Goal: Task Accomplishment & Management: Manage account settings

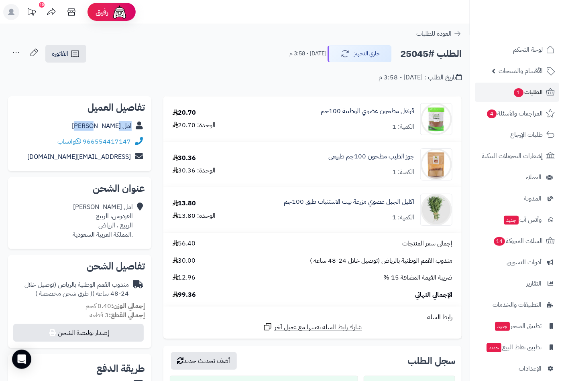
drag, startPoint x: 98, startPoint y: 126, endPoint x: 133, endPoint y: 128, distance: 35.3
click at [133, 128] on div "امل القرشي" at bounding box center [79, 126] width 130 height 16
copy div "امل القرشي"
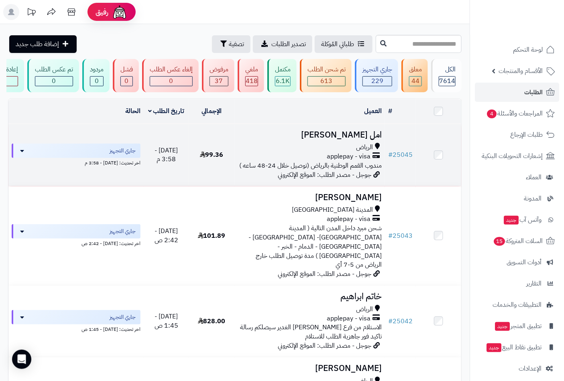
click at [372, 140] on h3 "امل [PERSON_NAME]" at bounding box center [310, 134] width 144 height 9
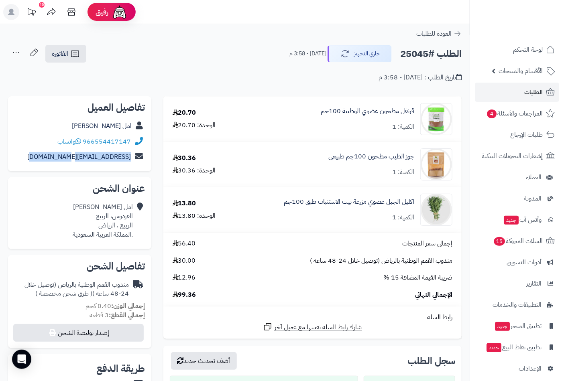
drag, startPoint x: 38, startPoint y: 156, endPoint x: 130, endPoint y: 164, distance: 93.1
click at [130, 164] on div "amal.alqurashi.a@gmail.com" at bounding box center [79, 157] width 130 height 16
copy link "amal.alqurashi.a@gmail.com"
drag, startPoint x: 131, startPoint y: 142, endPoint x: 83, endPoint y: 143, distance: 47.8
click at [83, 143] on div "966554417147 واتساب" at bounding box center [79, 142] width 130 height 16
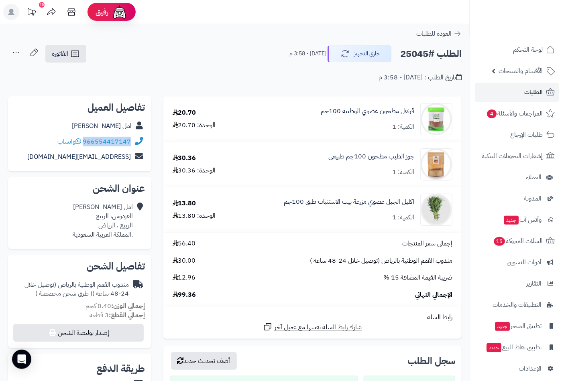
copy link "966554417147"
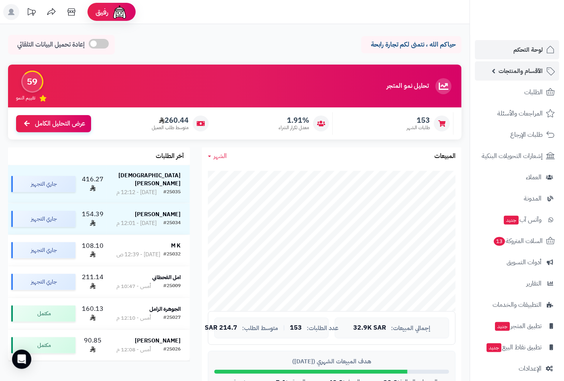
drag, startPoint x: 0, startPoint y: 0, endPoint x: 521, endPoint y: 67, distance: 524.9
click at [521, 67] on span "الأقسام والمنتجات" at bounding box center [521, 70] width 44 height 11
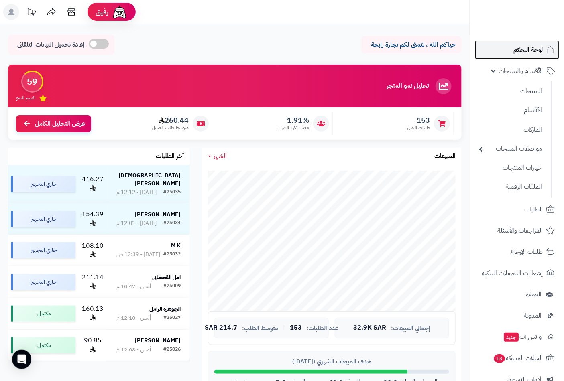
click at [528, 47] on span "لوحة التحكم" at bounding box center [527, 49] width 29 height 11
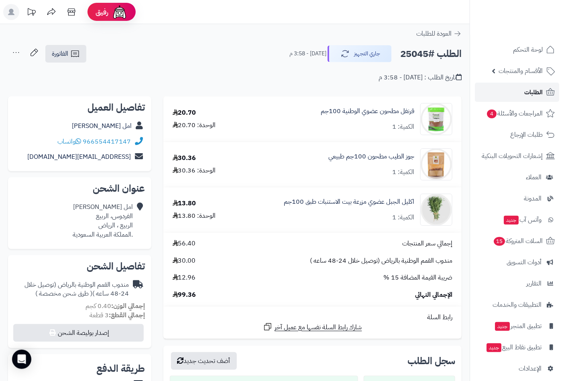
click at [535, 92] on span "الطلبات" at bounding box center [533, 92] width 18 height 11
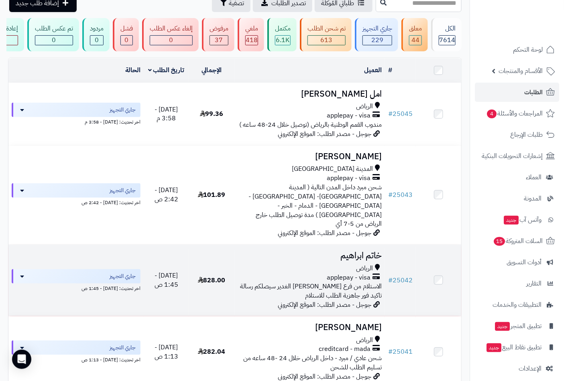
scroll to position [89, 0]
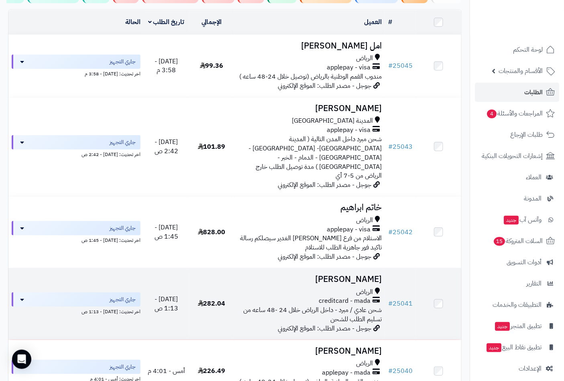
click at [355, 275] on h3 "[PERSON_NAME]" at bounding box center [310, 279] width 144 height 9
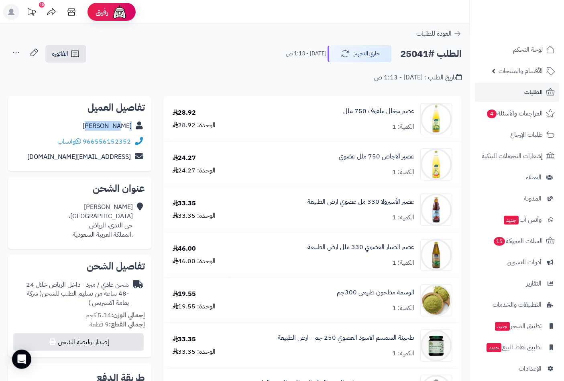
drag, startPoint x: 97, startPoint y: 127, endPoint x: 139, endPoint y: 130, distance: 42.2
click at [139, 130] on div "Rehab Ali" at bounding box center [79, 126] width 130 height 16
copy div "Rehab Ali"
drag, startPoint x: 127, startPoint y: 163, endPoint x: 153, endPoint y: 163, distance: 25.7
click at [153, 163] on div "**********" at bounding box center [79, 375] width 155 height 559
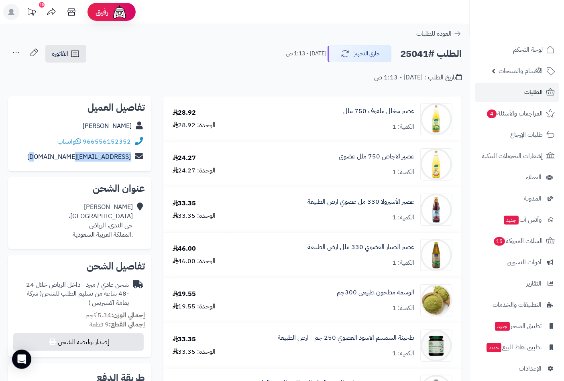
copy div "raa44@hotmail.com"
drag, startPoint x: 133, startPoint y: 142, endPoint x: 110, endPoint y: 143, distance: 22.5
click at [110, 143] on div "966556152352 واتساب" at bounding box center [79, 142] width 130 height 16
copy div "966556152352"
click at [411, 52] on h2 "الطلب #25041" at bounding box center [430, 54] width 61 height 16
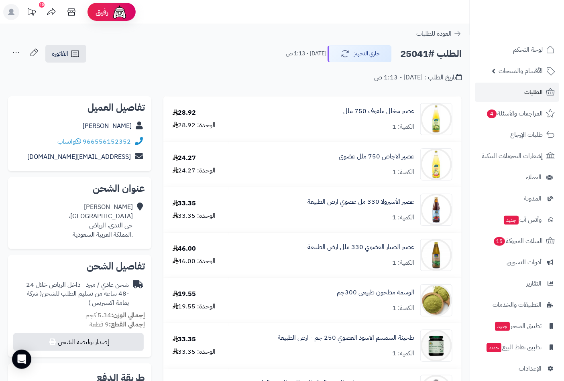
click at [411, 52] on h2 "الطلب #25041" at bounding box center [430, 54] width 61 height 16
copy h2 "25041"
click at [507, 242] on span "السلات المتروكة 15" at bounding box center [517, 241] width 50 height 11
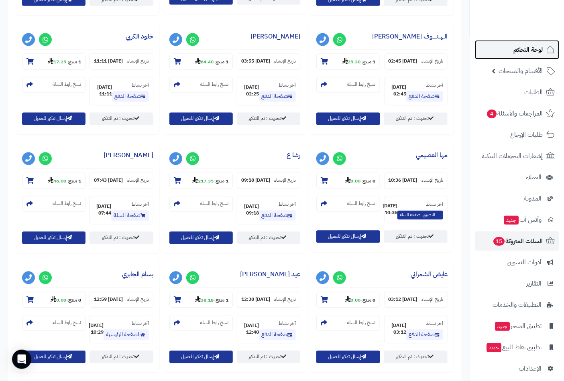
click at [528, 55] on link "لوحة التحكم" at bounding box center [517, 49] width 84 height 19
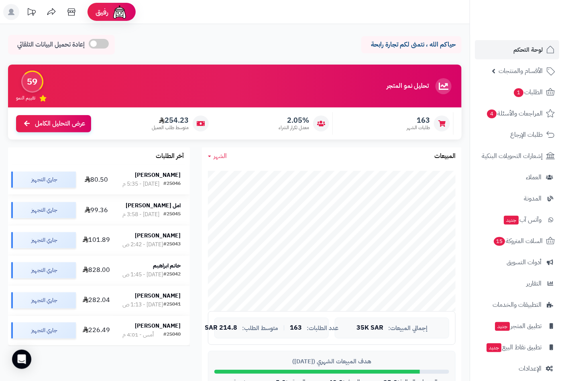
click at [165, 177] on strong "[PERSON_NAME]" at bounding box center [158, 175] width 46 height 8
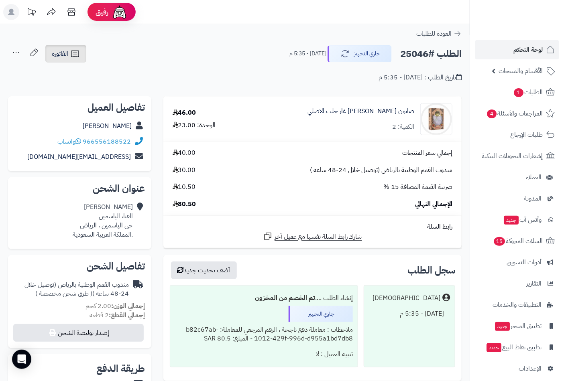
click at [67, 53] on span "الفاتورة" at bounding box center [60, 54] width 16 height 10
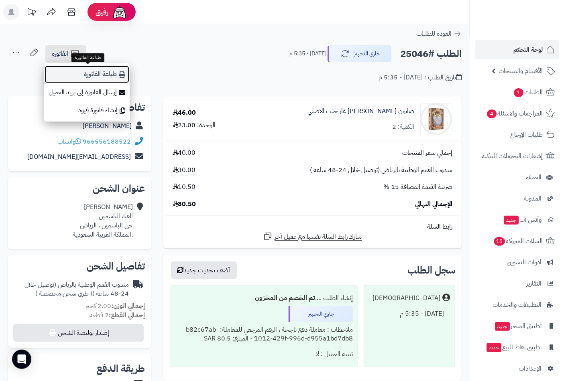
click at [103, 75] on link "طباعة الفاتورة" at bounding box center [86, 74] width 85 height 18
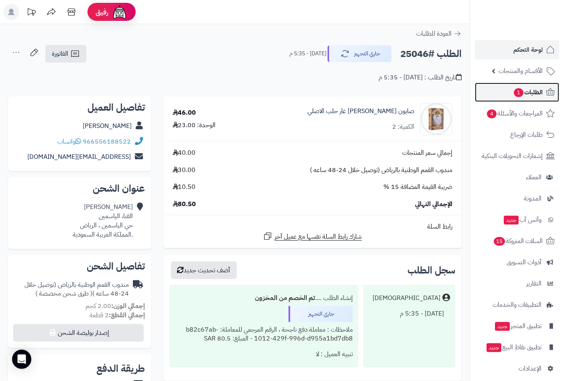
click at [523, 90] on span "الطلبات 1" at bounding box center [528, 92] width 30 height 11
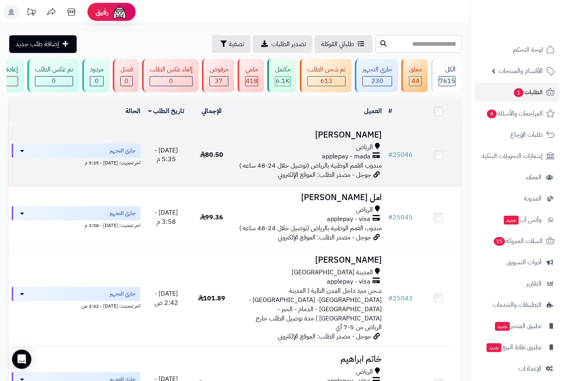
click at [346, 140] on h3 "[PERSON_NAME]" at bounding box center [310, 134] width 144 height 9
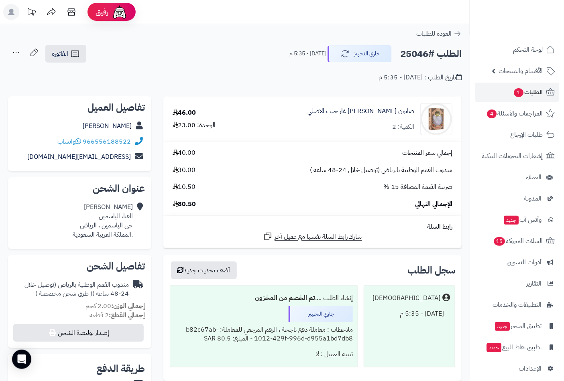
drag, startPoint x: 58, startPoint y: 124, endPoint x: 135, endPoint y: 130, distance: 77.3
click at [135, 130] on div "[PERSON_NAME]" at bounding box center [79, 126] width 130 height 16
copy div "MBARK MOHAMMED"
drag, startPoint x: 55, startPoint y: 155, endPoint x: 134, endPoint y: 159, distance: 79.5
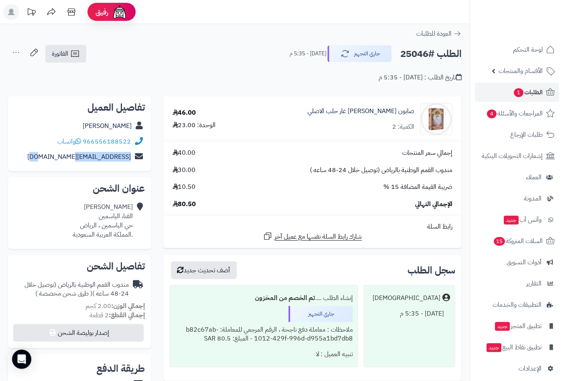
click at [134, 159] on div "mbark828@gmail.com" at bounding box center [79, 157] width 130 height 16
copy div "mbark828@gmail.com"
drag, startPoint x: 137, startPoint y: 137, endPoint x: 119, endPoint y: 143, distance: 18.7
click at [119, 143] on div "966556188522 واتساب" at bounding box center [79, 142] width 130 height 16
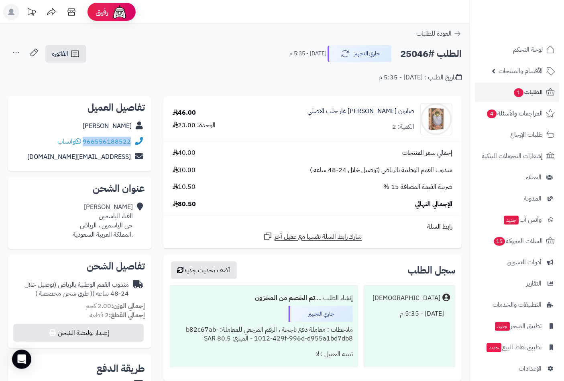
copy div "966556188522"
click at [411, 53] on h2 "الطلب #25046" at bounding box center [430, 54] width 61 height 16
copy h2 "25046"
drag, startPoint x: 324, startPoint y: 110, endPoint x: 424, endPoint y: 118, distance: 100.6
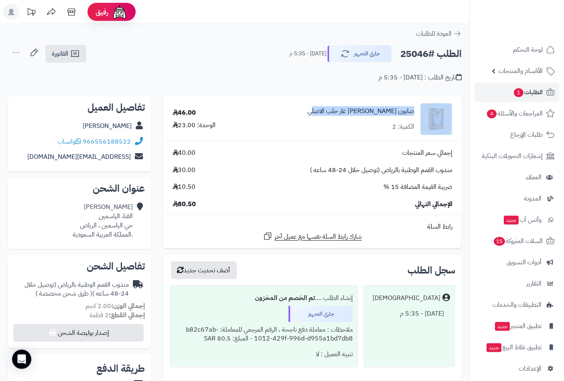
click at [424, 118] on div "صابون زهرة السلطان غار حلب الاصلي الكمية: 2" at bounding box center [353, 119] width 210 height 32
copy div "صابون زهرة السلطان غار حلب الاصلي"
click at [364, 53] on button "جاري التجهيز" at bounding box center [360, 53] width 64 height 17
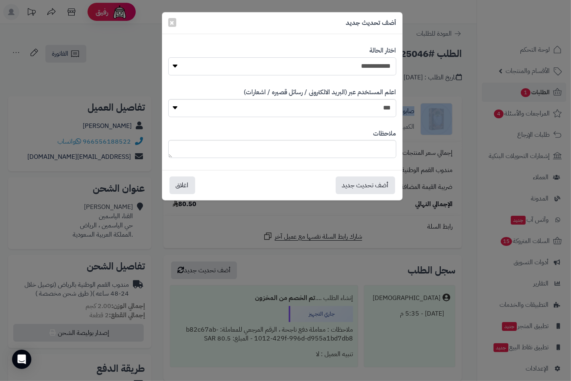
drag, startPoint x: 383, startPoint y: 65, endPoint x: 383, endPoint y: 73, distance: 7.6
click at [383, 65] on select "**********" at bounding box center [282, 66] width 228 height 18
select select "**"
click at [168, 57] on select "**********" at bounding box center [282, 66] width 228 height 18
click at [353, 189] on button "أضف تحديث جديد" at bounding box center [365, 185] width 59 height 18
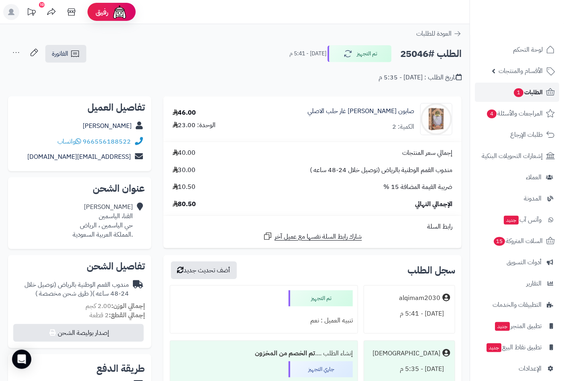
click at [530, 91] on span "الطلبات 1" at bounding box center [528, 92] width 30 height 11
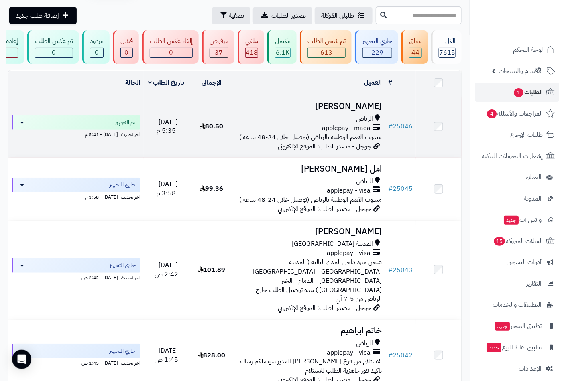
scroll to position [45, 0]
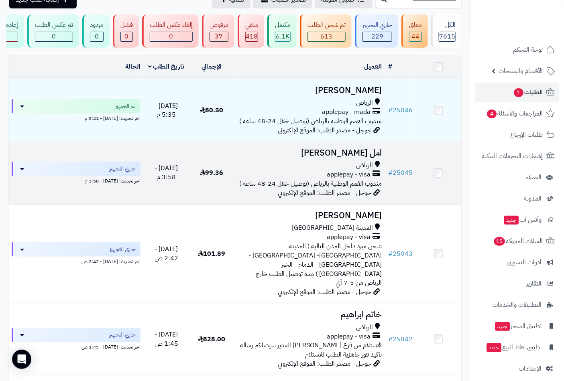
click at [354, 166] on td "امل القرشي الرياض applepay - visa مندوب القمم الوطنية بالرياض (توصيل خلال 24-48…" at bounding box center [309, 173] width 151 height 62
click at [368, 158] on h3 "امل [PERSON_NAME]" at bounding box center [310, 153] width 144 height 9
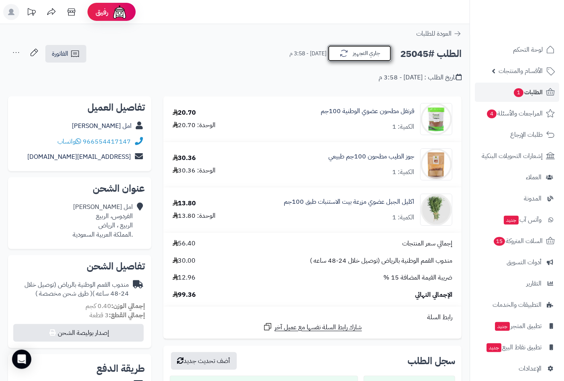
click at [370, 53] on button "جاري التجهيز" at bounding box center [360, 53] width 64 height 17
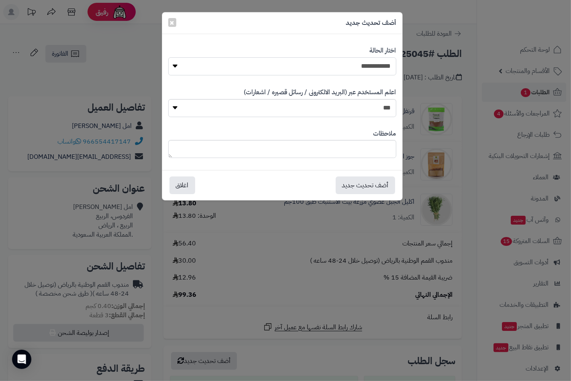
click at [384, 65] on select "**********" at bounding box center [282, 66] width 228 height 18
select select "**"
click at [168, 57] on select "**********" at bounding box center [282, 66] width 228 height 18
click at [378, 182] on button "أضف تحديث جديد" at bounding box center [365, 185] width 59 height 18
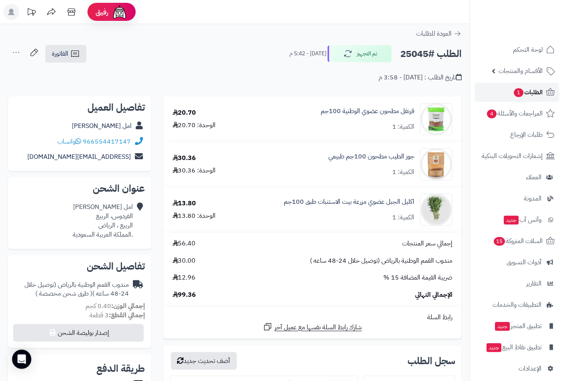
click at [528, 91] on span "الطلبات 1" at bounding box center [528, 92] width 30 height 11
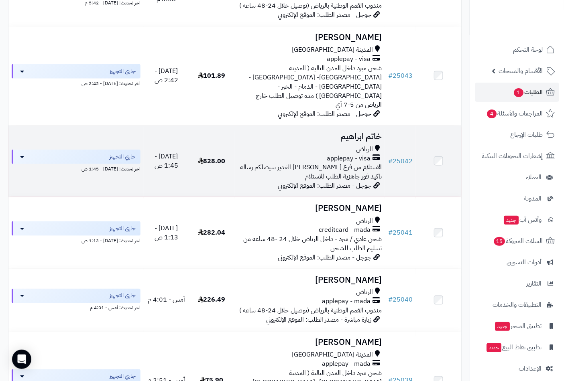
scroll to position [312, 0]
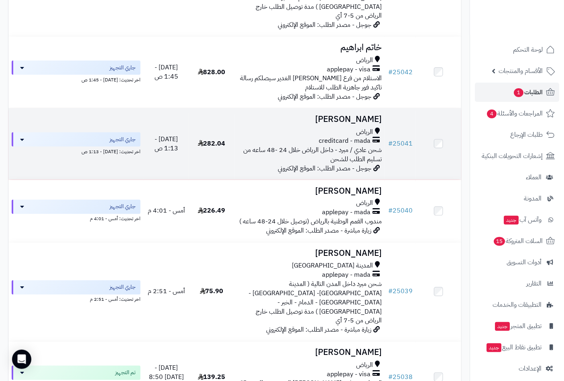
click at [354, 136] on span "creditcard - mada" at bounding box center [345, 140] width 52 height 9
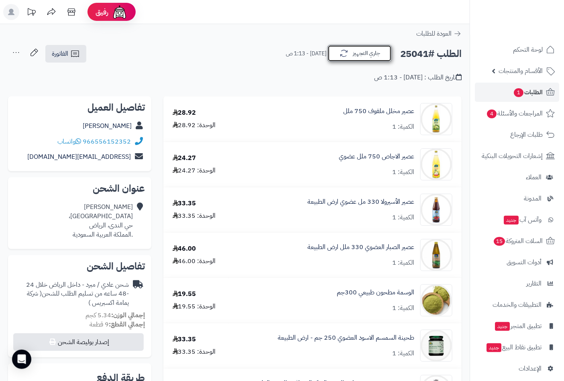
click at [358, 51] on button "جاري التجهيز" at bounding box center [360, 53] width 64 height 17
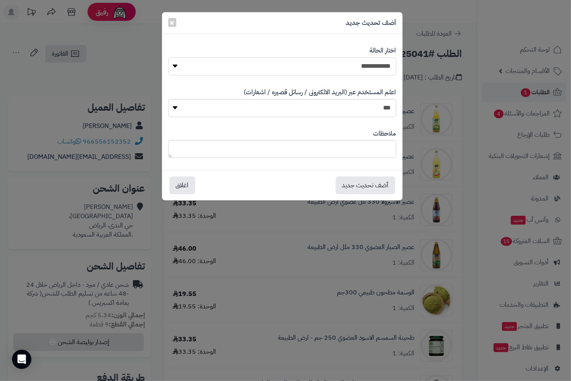
click at [378, 62] on select "**********" at bounding box center [282, 66] width 228 height 18
select select "**"
click at [168, 57] on select "**********" at bounding box center [282, 66] width 228 height 18
click at [366, 183] on button "أضف تحديث جديد" at bounding box center [365, 185] width 59 height 18
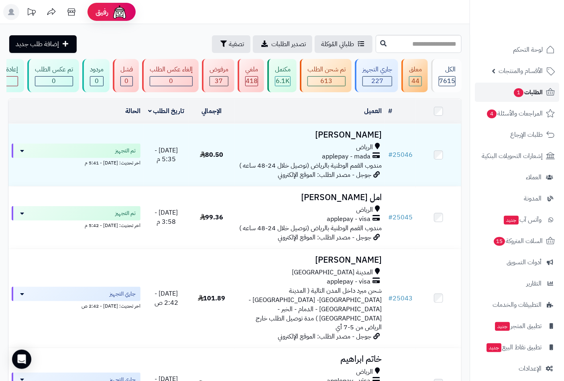
click at [522, 88] on span "الطلبات 1" at bounding box center [528, 92] width 30 height 11
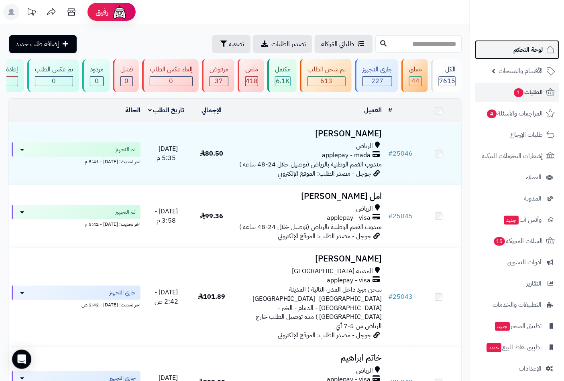
click at [518, 54] on span "لوحة التحكم" at bounding box center [527, 49] width 29 height 11
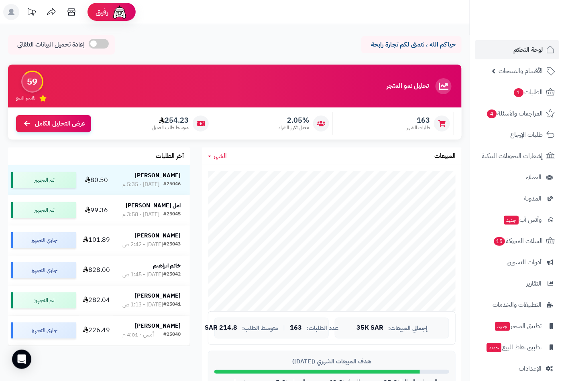
click at [514, 69] on span "الأقسام والمنتجات" at bounding box center [521, 70] width 44 height 11
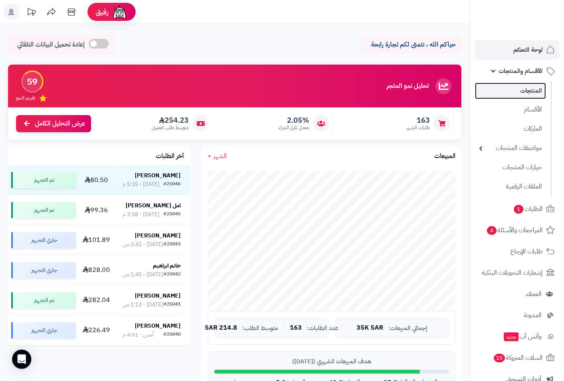
click at [536, 94] on link "المنتجات" at bounding box center [510, 91] width 71 height 16
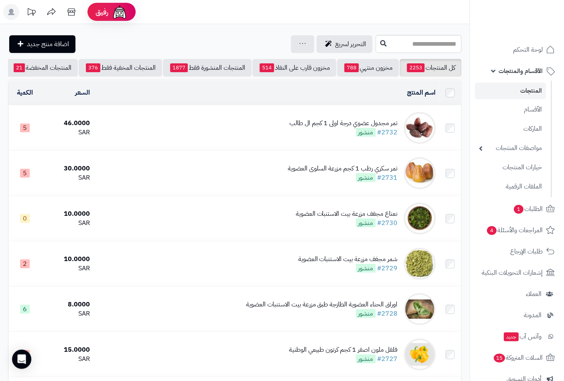
scroll to position [0, -75]
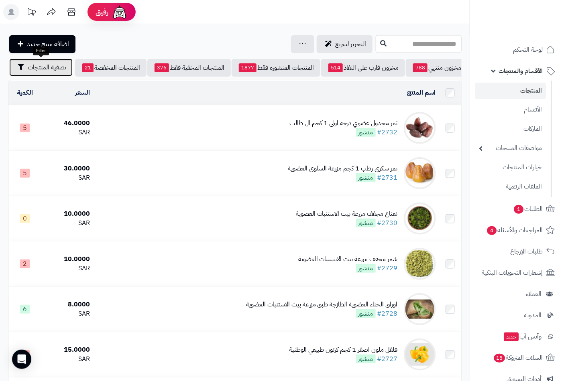
click at [49, 70] on span "تصفية المنتجات" at bounding box center [47, 68] width 39 height 10
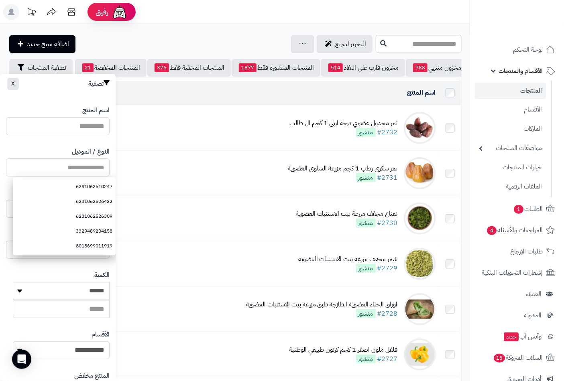
paste input "**********"
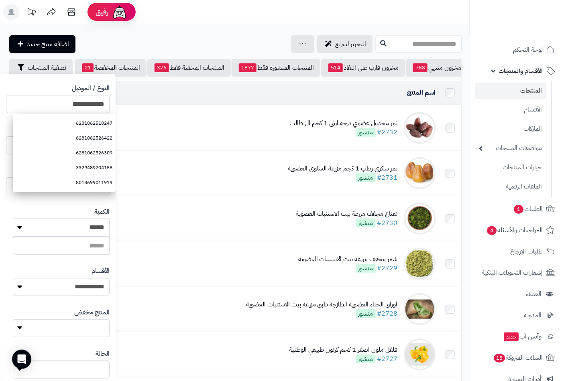
scroll to position [110, 0]
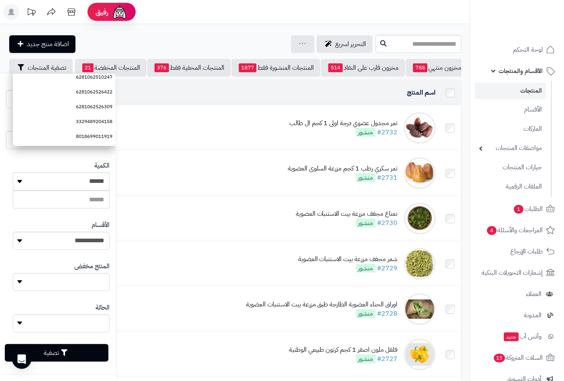
type input "**********"
click at [87, 347] on button "تصفية" at bounding box center [57, 353] width 104 height 18
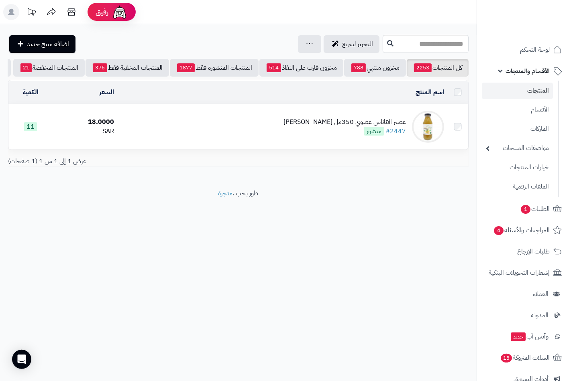
click at [366, 127] on div "عصير الاناناس عضوي 350مل رايت دايت" at bounding box center [344, 122] width 122 height 9
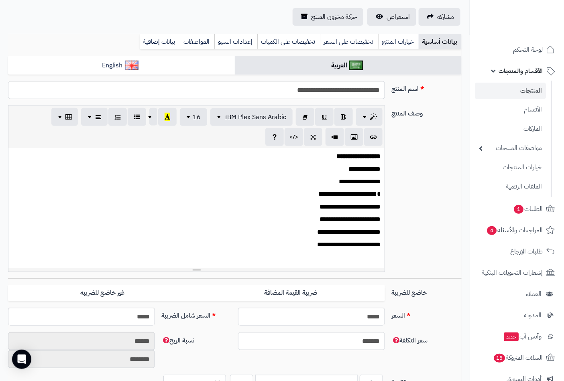
scroll to position [223, 0]
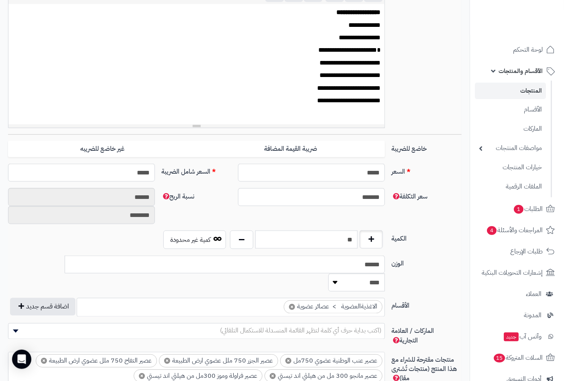
drag, startPoint x: 328, startPoint y: 246, endPoint x: 372, endPoint y: 239, distance: 44.3
click at [372, 239] on div "**" at bounding box center [306, 240] width 157 height 18
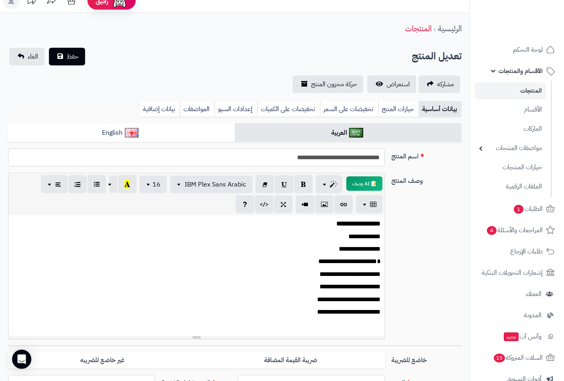
scroll to position [0, 0]
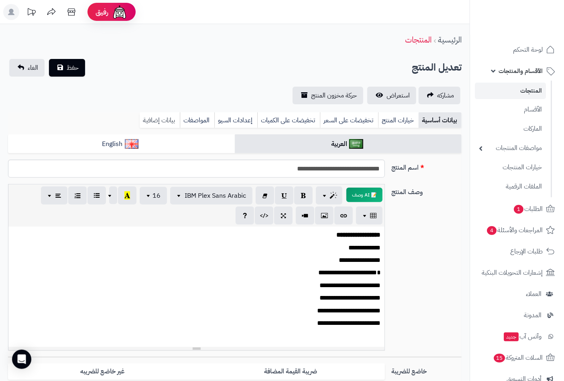
type input "*"
click at [162, 116] on link "بيانات إضافية" at bounding box center [160, 120] width 40 height 16
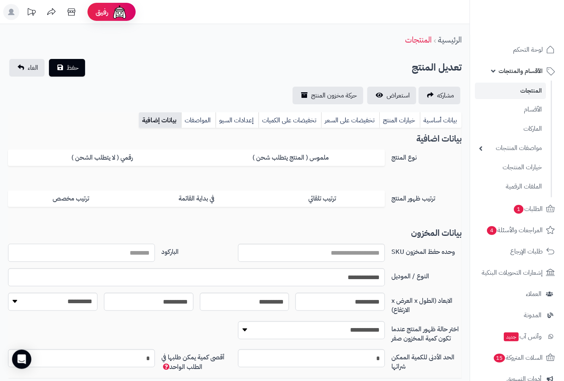
paste input "**********"
type input "**********"
click at [438, 122] on link "بيانات أساسية" at bounding box center [441, 120] width 42 height 16
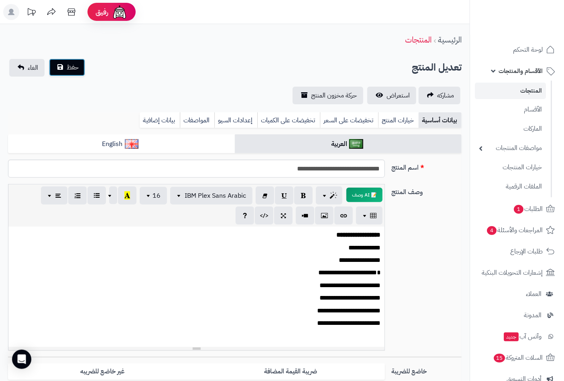
click at [84, 71] on button "حفظ" at bounding box center [67, 68] width 36 height 18
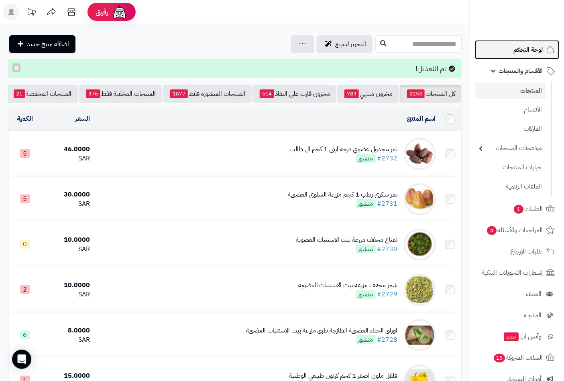
click at [531, 51] on span "لوحة التحكم" at bounding box center [527, 49] width 29 height 11
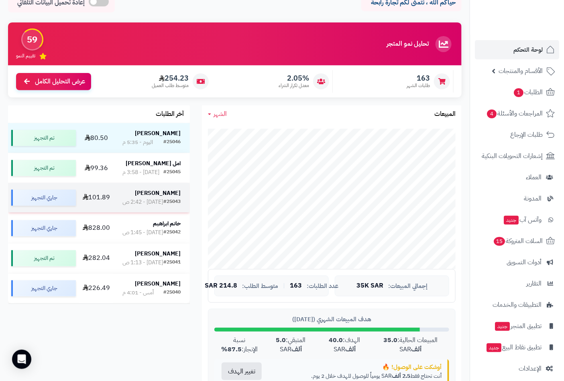
scroll to position [89, 0]
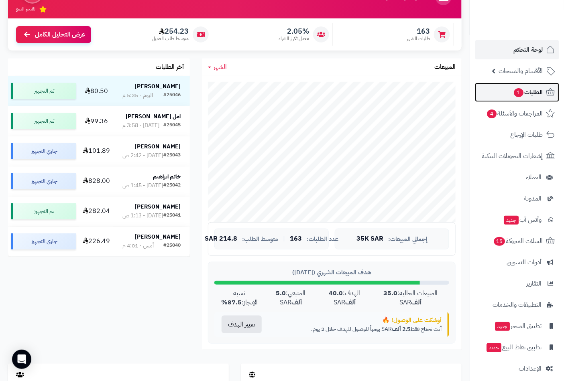
click at [526, 92] on span "الطلبات 1" at bounding box center [528, 92] width 30 height 11
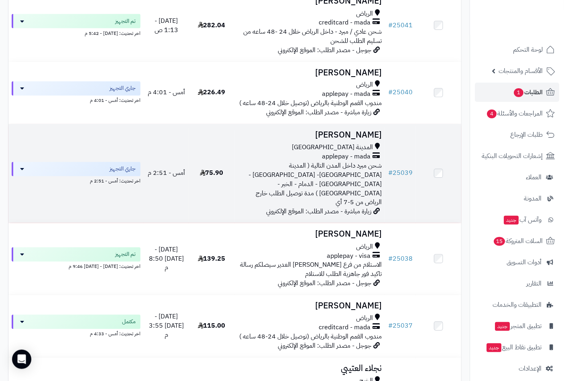
scroll to position [446, 0]
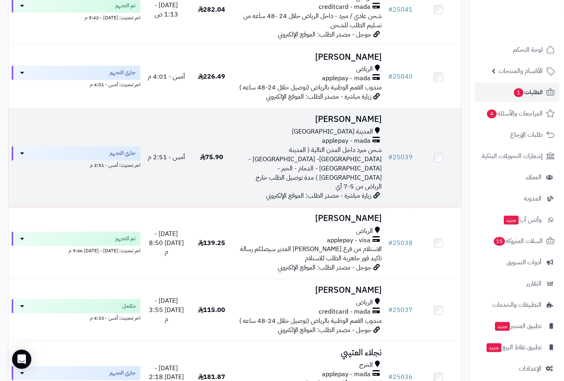
click at [364, 115] on h3 "[PERSON_NAME]" at bounding box center [310, 119] width 144 height 9
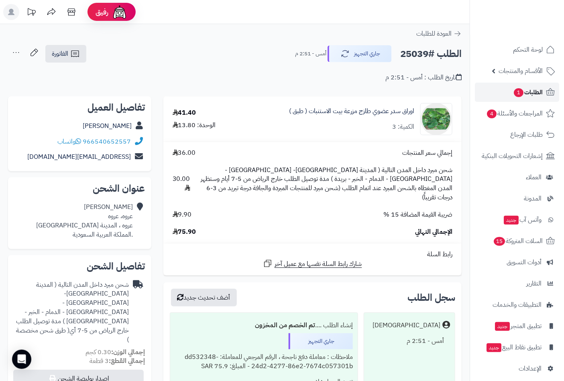
click at [521, 94] on span "1" at bounding box center [519, 92] width 10 height 9
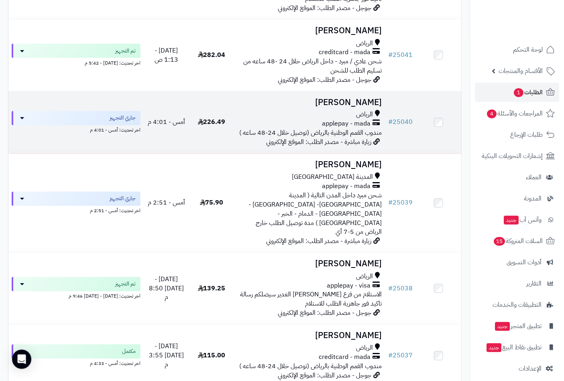
scroll to position [401, 0]
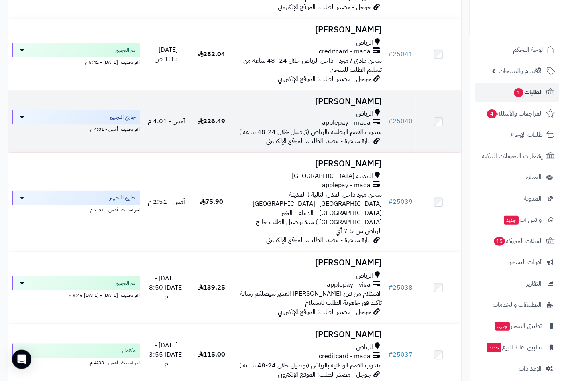
click at [335, 96] on td "بندر الدوسري الرياض applepay - mada مندوب القمم الوطنية بالرياض (توصيل خلال 24-…" at bounding box center [309, 122] width 151 height 62
click at [360, 97] on h3 "[PERSON_NAME]" at bounding box center [310, 101] width 144 height 9
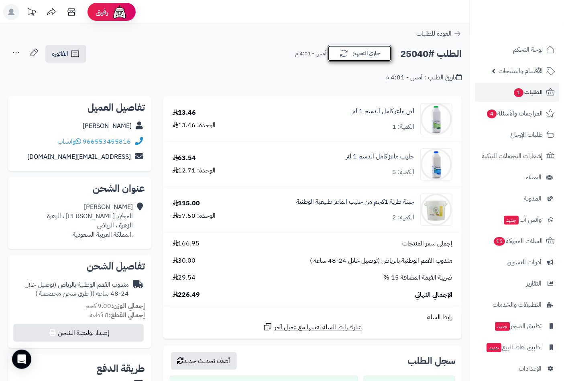
click at [349, 55] on button "جاري التجهيز" at bounding box center [360, 53] width 64 height 17
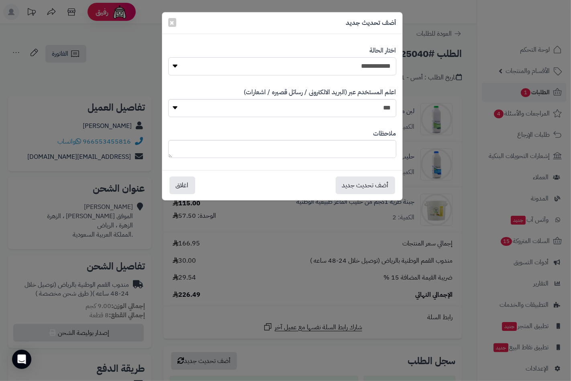
click at [380, 69] on select "**********" at bounding box center [282, 66] width 228 height 18
select select "**"
click at [168, 57] on select "**********" at bounding box center [282, 66] width 228 height 18
click at [363, 185] on button "أضف تحديث جديد" at bounding box center [365, 185] width 59 height 18
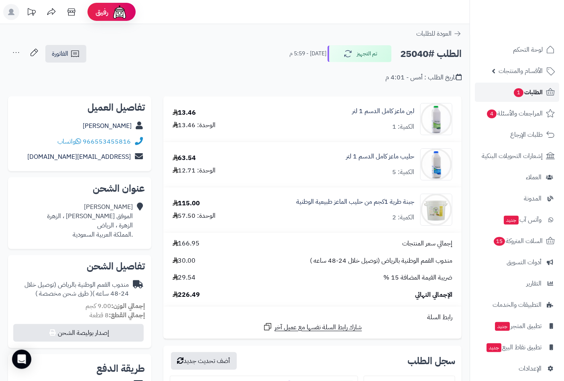
click at [522, 88] on span "الطلبات 1" at bounding box center [528, 92] width 30 height 11
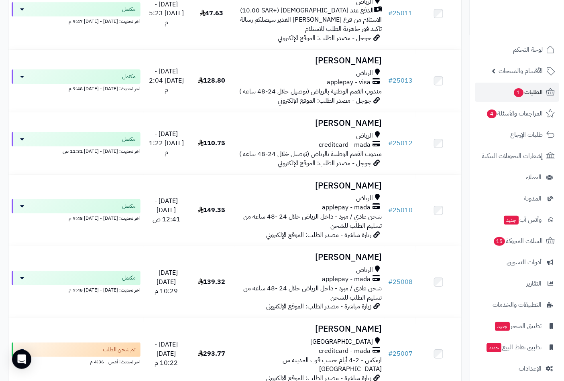
scroll to position [1862, 0]
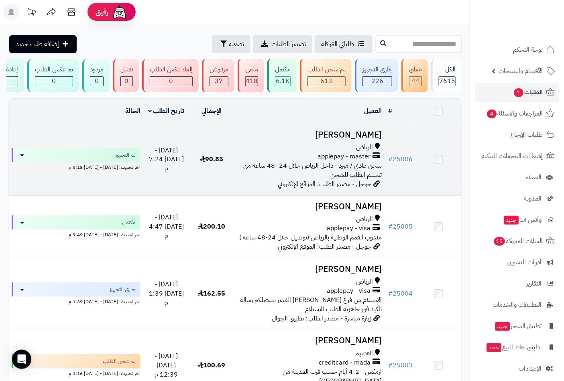
click at [330, 140] on h3 "[PERSON_NAME]" at bounding box center [310, 134] width 144 height 9
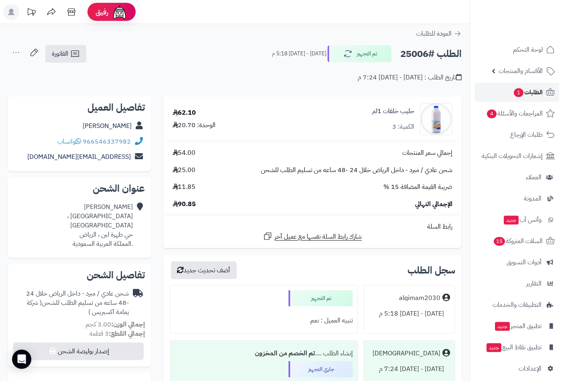
click at [525, 91] on span "الطلبات 1" at bounding box center [528, 92] width 30 height 11
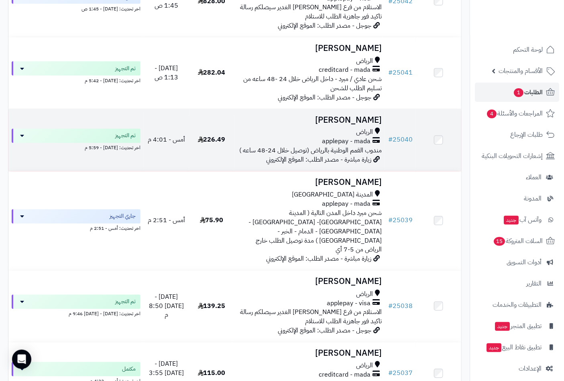
scroll to position [401, 0]
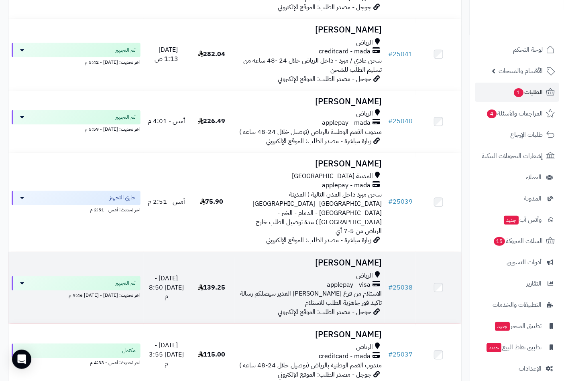
click at [342, 252] on td "Reema Alsaud الرياض applepay - visa الاستلام من فرع الرياض حي الغدير سيصلكم رسا…" at bounding box center [309, 287] width 151 height 71
click at [364, 259] on h3 "[PERSON_NAME]" at bounding box center [310, 263] width 144 height 9
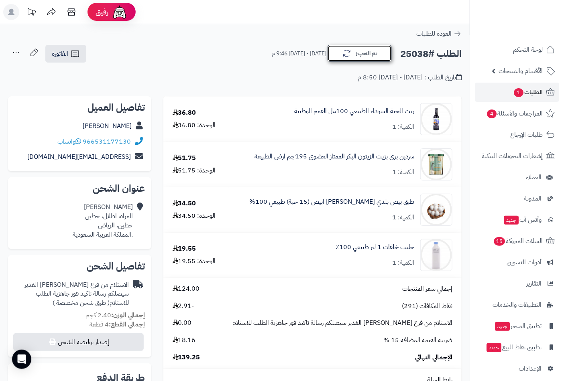
click at [362, 59] on button "تم التجهيز" at bounding box center [360, 53] width 64 height 17
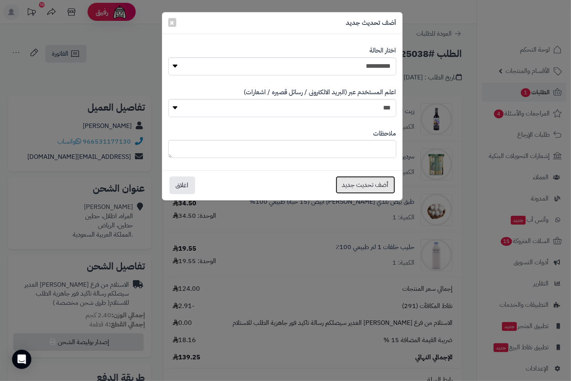
drag, startPoint x: 376, startPoint y: 184, endPoint x: 378, endPoint y: 175, distance: 9.4
click at [376, 185] on button "أضف تحديث جديد" at bounding box center [365, 186] width 59 height 18
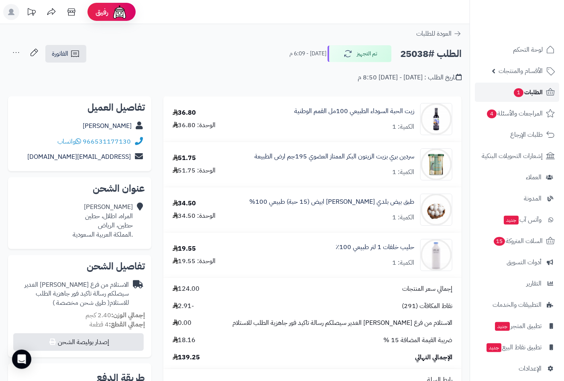
click at [533, 89] on span "الطلبات 1" at bounding box center [528, 92] width 30 height 11
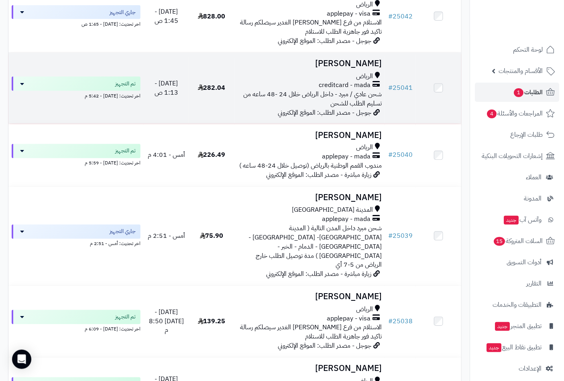
scroll to position [446, 0]
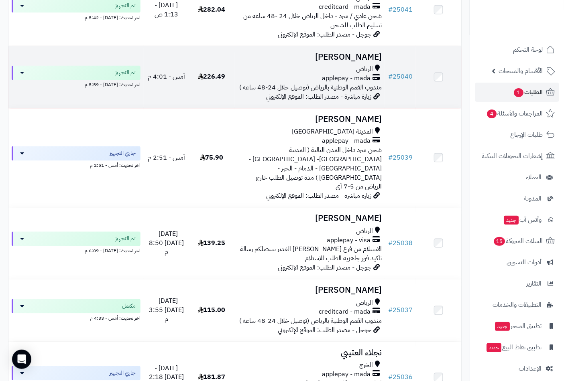
click at [365, 53] on h3 "[PERSON_NAME]" at bounding box center [310, 57] width 144 height 9
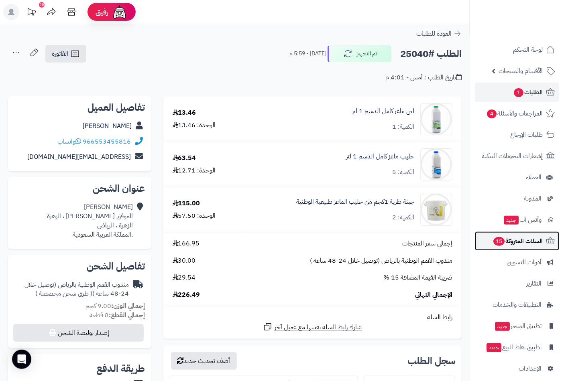
click at [499, 242] on span "15" at bounding box center [498, 241] width 11 height 9
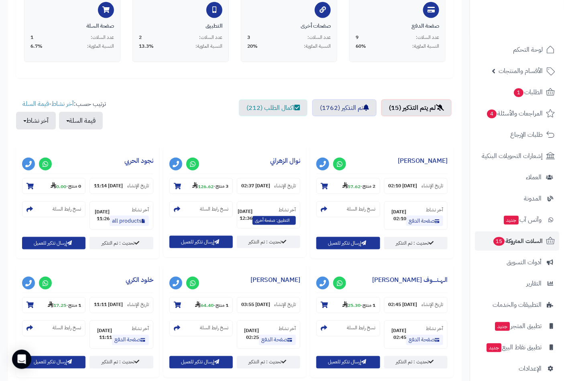
scroll to position [223, 0]
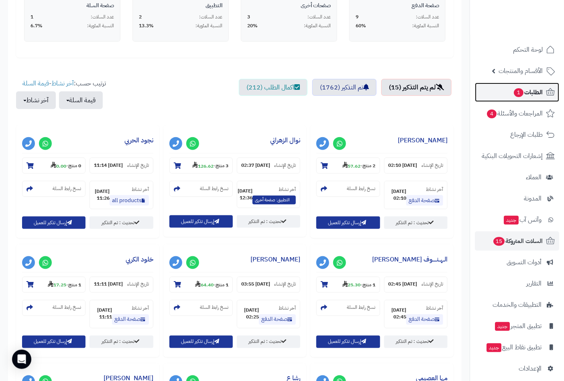
click at [528, 92] on span "الطلبات 1" at bounding box center [528, 92] width 30 height 11
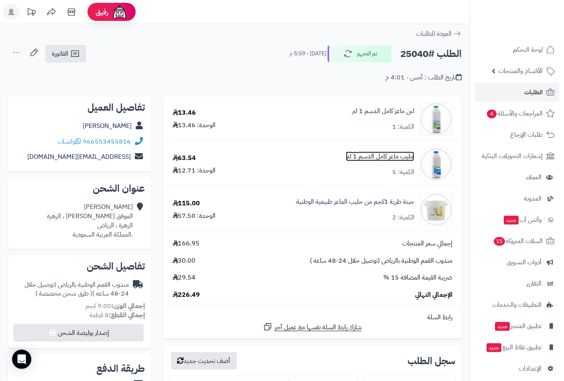
click at [394, 161] on link "حليب ماعز كامل الدسم 1 لتر" at bounding box center [380, 156] width 68 height 9
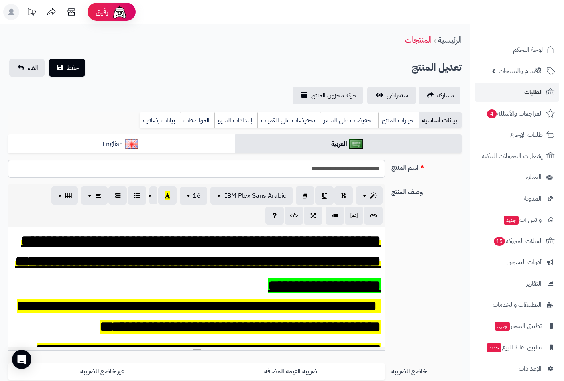
scroll to position [223, 0]
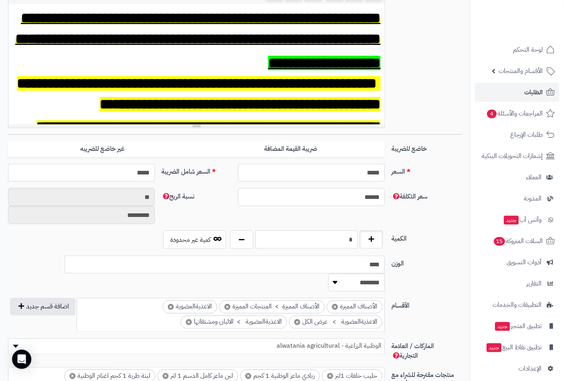
drag, startPoint x: 331, startPoint y: 242, endPoint x: 380, endPoint y: 239, distance: 49.0
click at [380, 239] on div "*" at bounding box center [306, 240] width 157 height 18
click at [419, 216] on div "سعر التكلفة ****** نسبة الربح ** *********" at bounding box center [235, 209] width 460 height 43
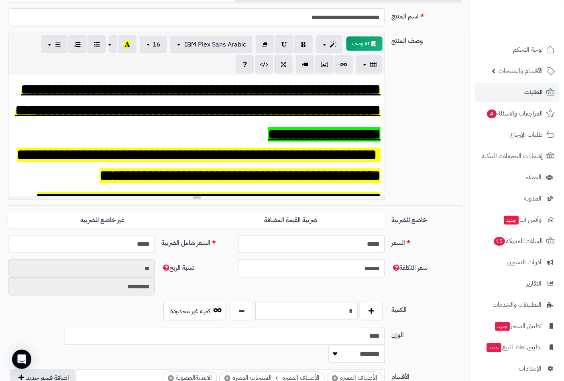
scroll to position [178, 0]
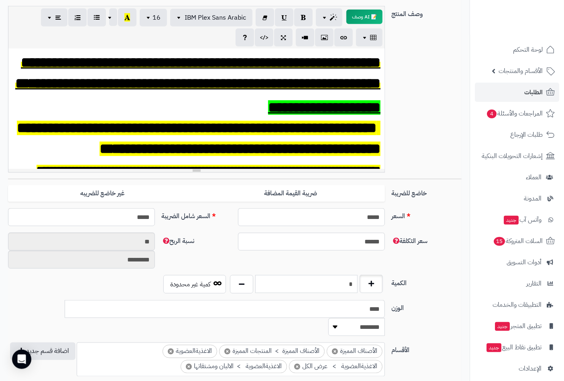
drag, startPoint x: 346, startPoint y: 284, endPoint x: 376, endPoint y: 283, distance: 30.1
click at [376, 283] on div "*" at bounding box center [306, 284] width 157 height 18
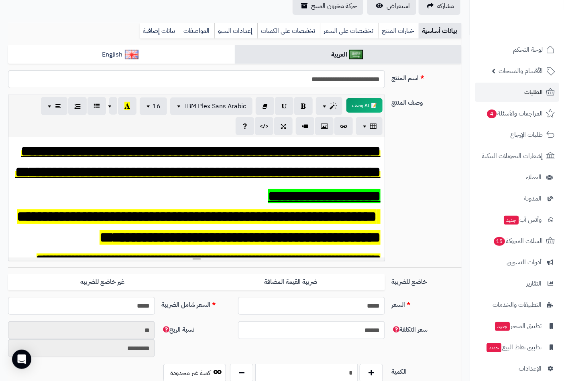
scroll to position [0, 0]
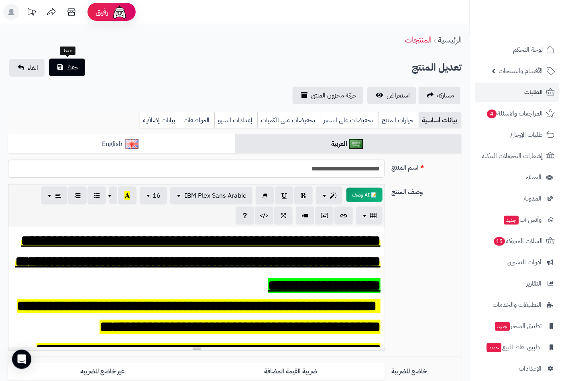
type input "*"
click at [76, 70] on span "حفظ" at bounding box center [73, 68] width 12 height 10
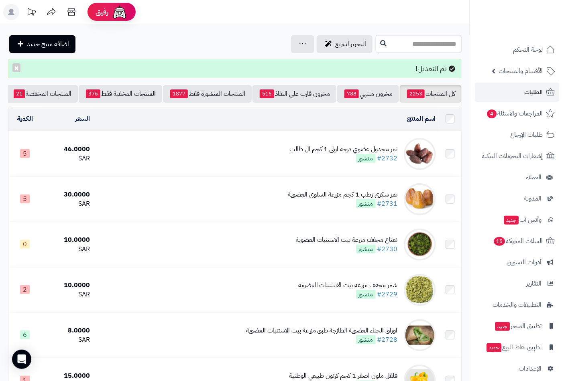
scroll to position [0, -75]
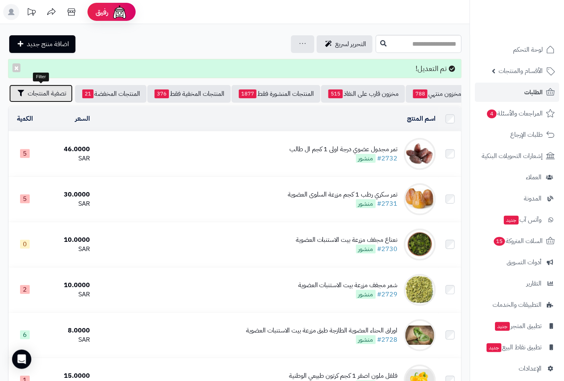
click at [53, 94] on span "تصفية المنتجات" at bounding box center [47, 94] width 39 height 10
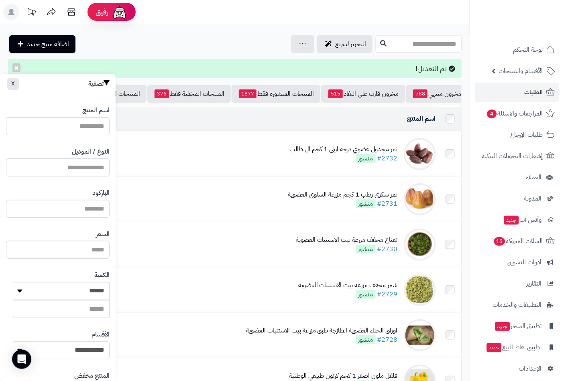
click at [166, 45] on div "التحرير لسريع جرد مخزون المنتجات جرد مخزون الخيارات فقط تعديل أسعار المنتجات ال…" at bounding box center [191, 44] width 366 height 18
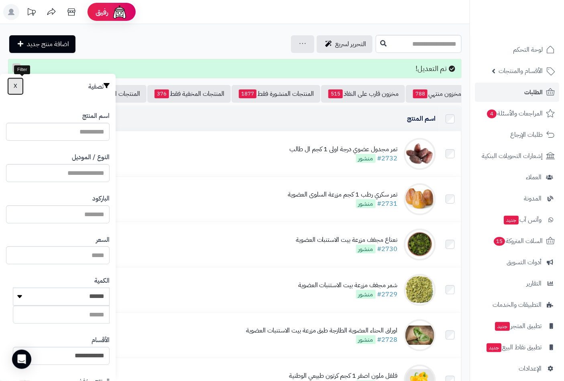
click at [17, 82] on span "X" at bounding box center [16, 86] width 4 height 8
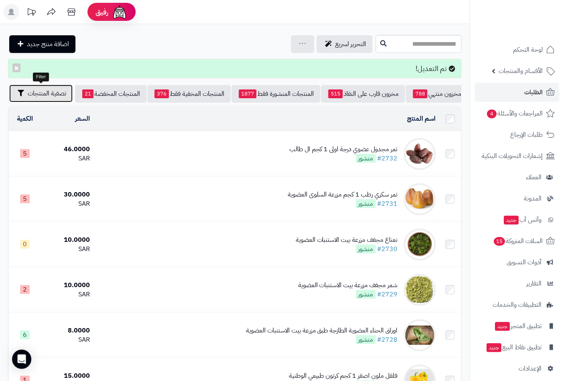
click at [46, 93] on span "تصفية المنتجات" at bounding box center [47, 94] width 39 height 10
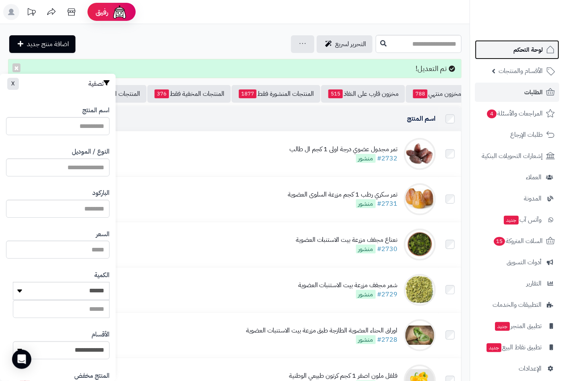
click at [526, 51] on span "لوحة التحكم" at bounding box center [527, 49] width 29 height 11
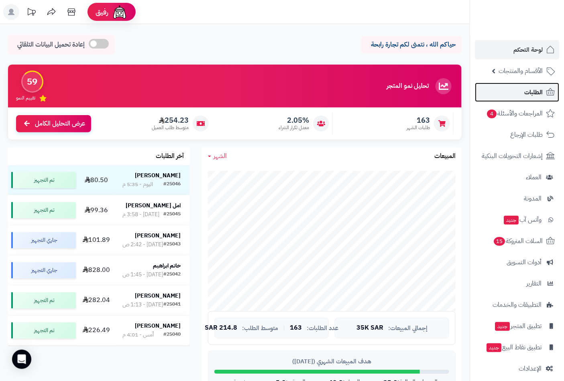
click at [527, 90] on span "الطلبات" at bounding box center [533, 92] width 18 height 11
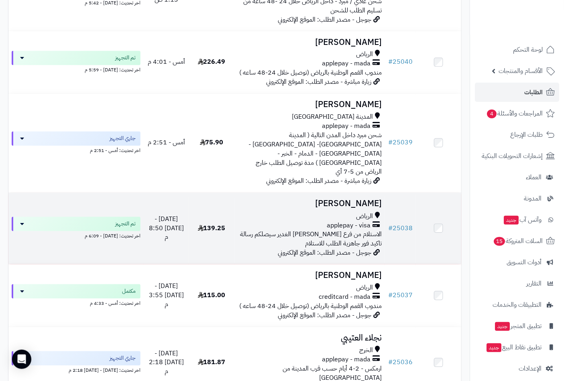
scroll to position [624, 0]
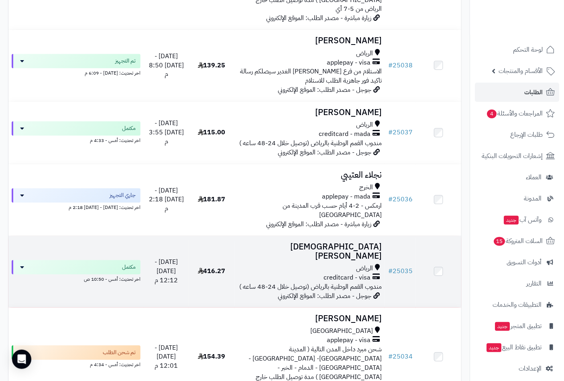
click at [358, 242] on h3 "[DEMOGRAPHIC_DATA][PERSON_NAME]" at bounding box center [310, 251] width 144 height 18
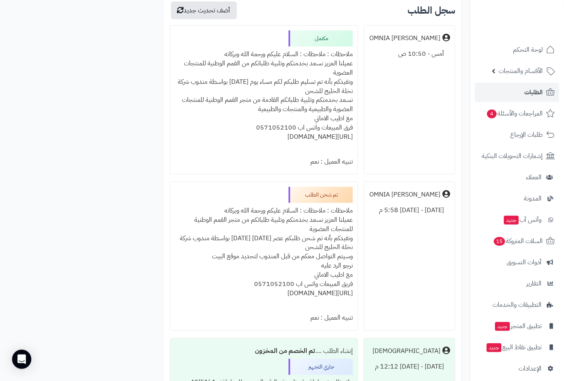
scroll to position [1249, 0]
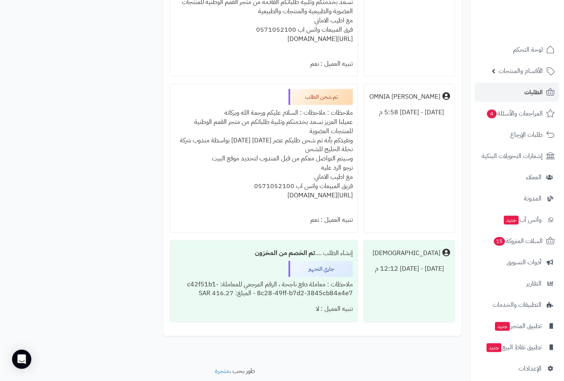
click at [295, 114] on div "ملاحظات : ملاحظات : السلام عليكم ورحمة الله وبركاته عميلنا العزيز نسعد بخدمتكم …" at bounding box center [264, 158] width 178 height 107
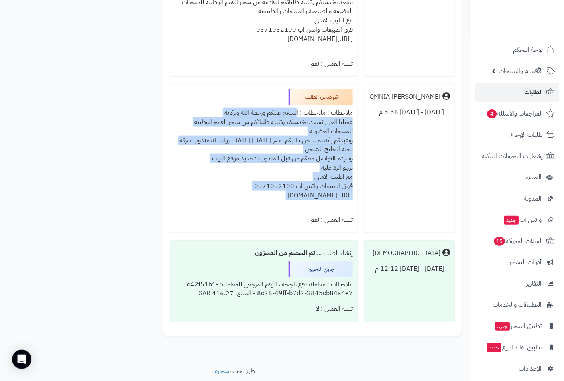
drag, startPoint x: 295, startPoint y: 114, endPoint x: 239, endPoint y: 194, distance: 98.3
click at [239, 194] on div "ملاحظات : ملاحظات : السلام عليكم ورحمة الله وبركاته عميلنا العزيز نسعد بخدمتكم …" at bounding box center [264, 158] width 178 height 107
copy div "السلام عليكم ورحمة الله وبركاته عميلنا العزيز نسعد بخدمتكم وتلبية طلباتكم من مت…"
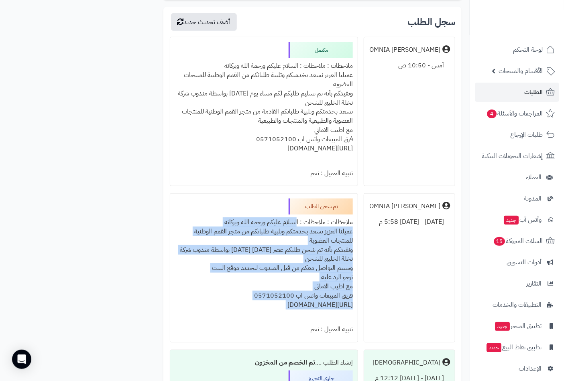
scroll to position [1026, 0]
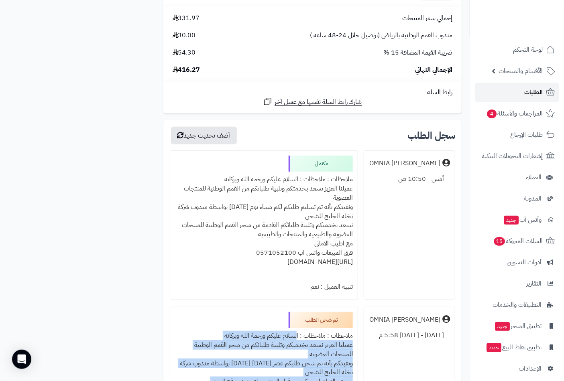
click at [519, 90] on link "الطلبات" at bounding box center [517, 92] width 84 height 19
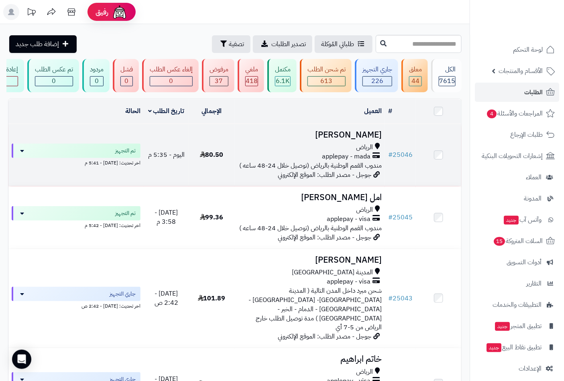
click at [329, 140] on h3 "[PERSON_NAME]" at bounding box center [310, 134] width 144 height 9
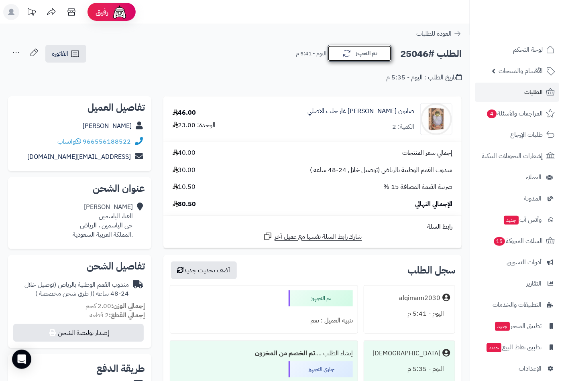
click at [381, 53] on button "تم التجهيز" at bounding box center [360, 53] width 64 height 17
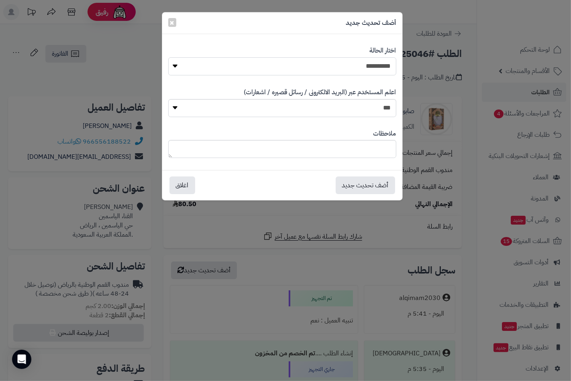
click at [393, 67] on select "**********" at bounding box center [282, 66] width 228 height 18
select select "*"
click at [168, 57] on select "**********" at bounding box center [282, 66] width 228 height 18
click at [382, 153] on textarea at bounding box center [282, 149] width 228 height 18
paste textarea "**********"
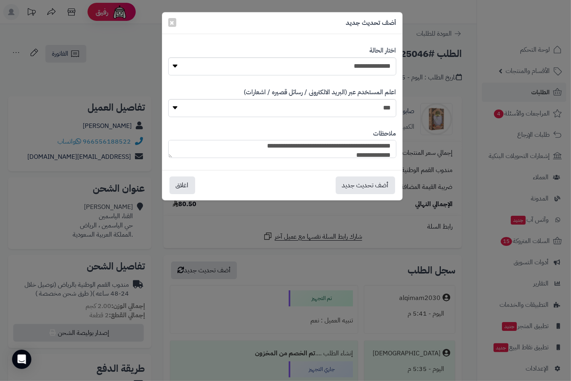
scroll to position [11, 0]
click at [314, 155] on textarea "**********" at bounding box center [282, 149] width 228 height 18
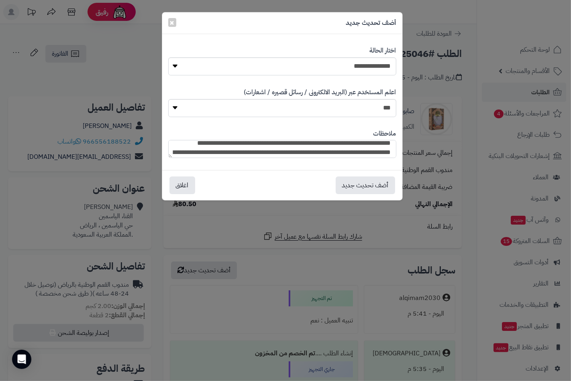
click at [283, 155] on textarea "**********" at bounding box center [282, 149] width 228 height 18
click at [253, 155] on textarea "**********" at bounding box center [282, 149] width 228 height 18
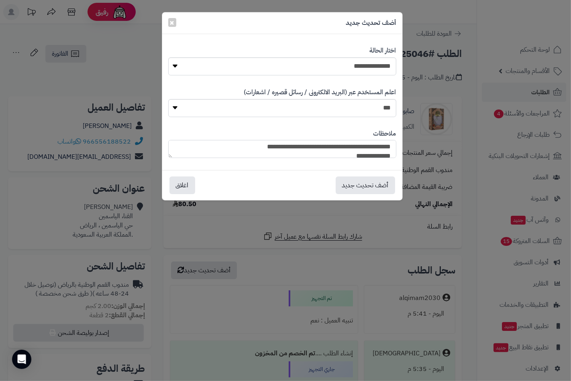
scroll to position [59, 0]
type textarea "**********"
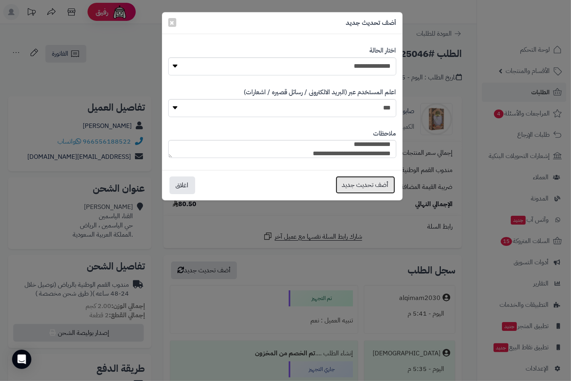
click at [365, 182] on button "أضف تحديث جديد" at bounding box center [365, 185] width 59 height 18
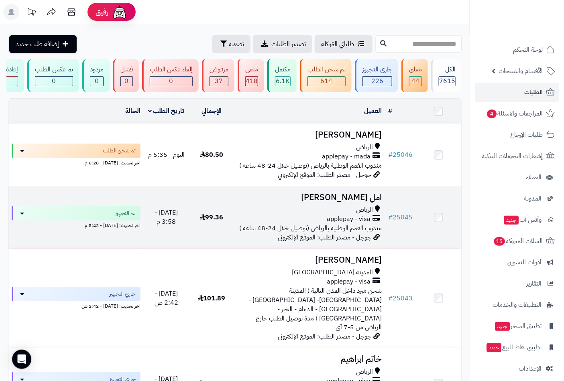
click at [358, 202] on h3 "امل [PERSON_NAME]" at bounding box center [310, 197] width 144 height 9
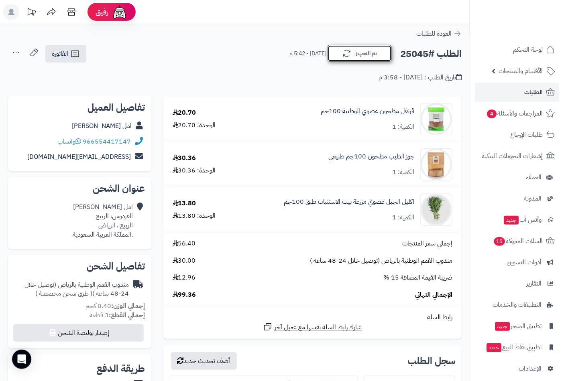
click at [368, 57] on button "تم التجهيز" at bounding box center [360, 53] width 64 height 17
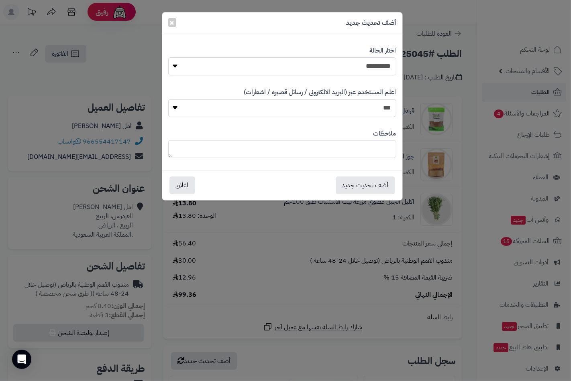
click at [383, 69] on select "**********" at bounding box center [282, 66] width 228 height 18
select select "*"
click at [168, 57] on select "**********" at bounding box center [282, 66] width 228 height 18
click at [376, 158] on div "ملاحظات" at bounding box center [282, 143] width 228 height 41
click at [378, 153] on textarea at bounding box center [282, 149] width 228 height 18
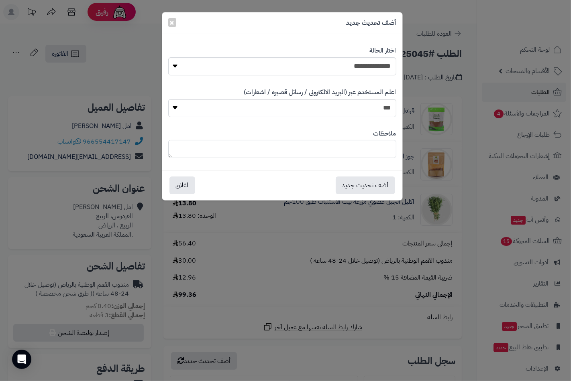
paste textarea "**********"
type textarea "**********"
click at [382, 185] on button "أضف تحديث جديد" at bounding box center [365, 185] width 59 height 18
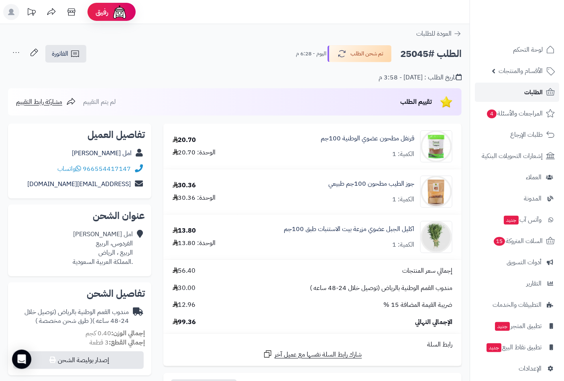
click at [531, 90] on span "الطلبات" at bounding box center [533, 92] width 18 height 11
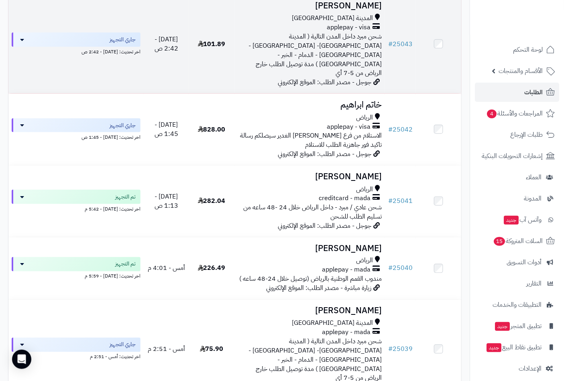
scroll to position [312, 0]
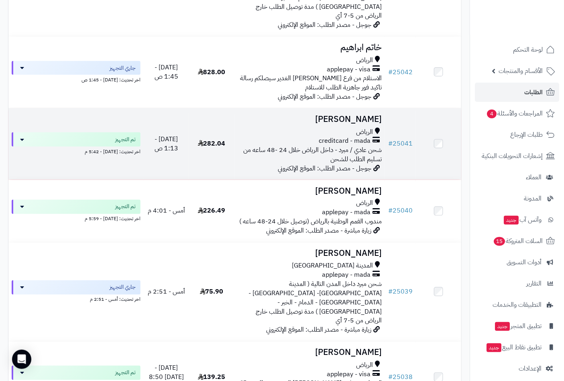
click at [362, 115] on h3 "[PERSON_NAME]" at bounding box center [310, 119] width 144 height 9
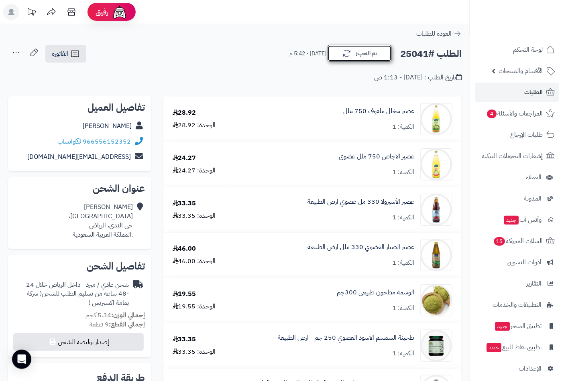
click at [362, 54] on button "تم التجهيز" at bounding box center [360, 53] width 64 height 17
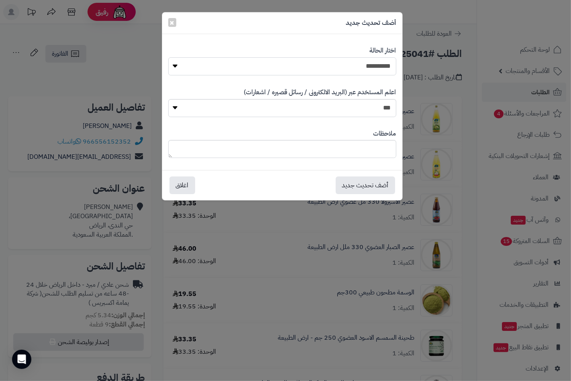
drag, startPoint x: 382, startPoint y: 69, endPoint x: 381, endPoint y: 74, distance: 5.2
click at [382, 69] on select "**********" at bounding box center [282, 66] width 228 height 18
select select "*"
click at [168, 57] on select "**********" at bounding box center [282, 66] width 228 height 18
click at [378, 152] on textarea at bounding box center [282, 149] width 228 height 18
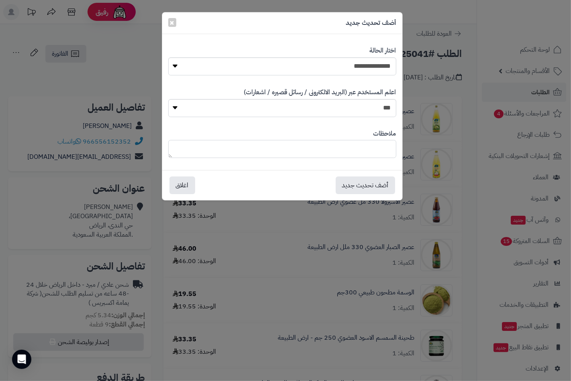
paste textarea "**********"
type textarea "**********"
click at [360, 183] on button "أضف تحديث جديد" at bounding box center [365, 185] width 59 height 18
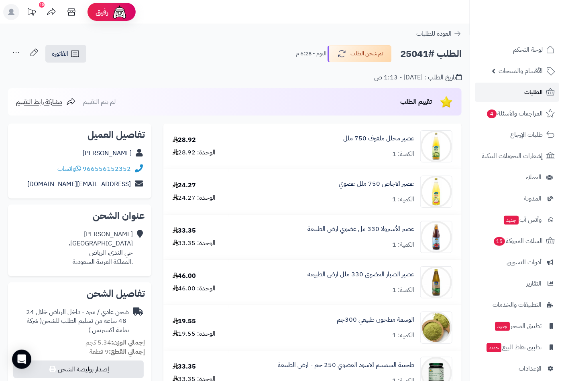
click at [539, 92] on span "الطلبات" at bounding box center [533, 92] width 18 height 11
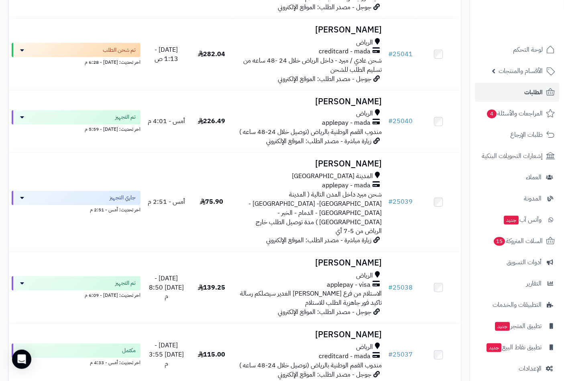
scroll to position [312, 0]
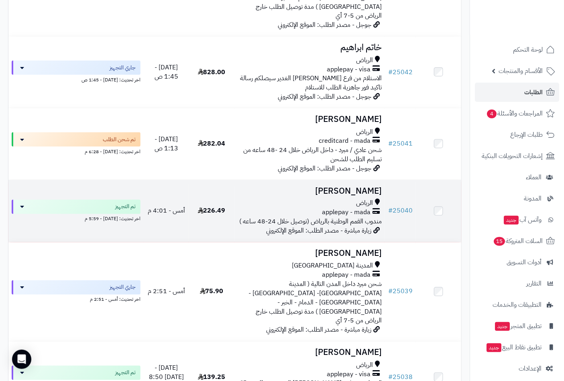
click at [346, 187] on h3 "[PERSON_NAME]" at bounding box center [310, 191] width 144 height 9
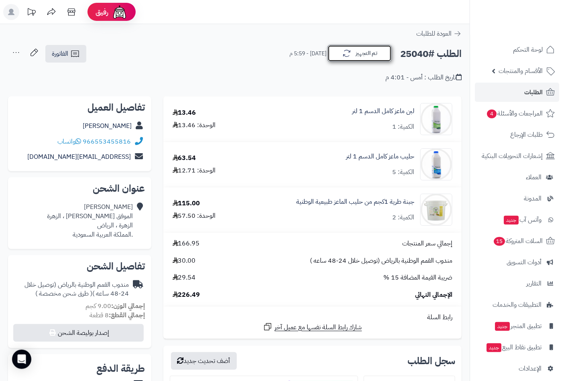
click at [376, 59] on button "تم التجهيز" at bounding box center [360, 53] width 64 height 17
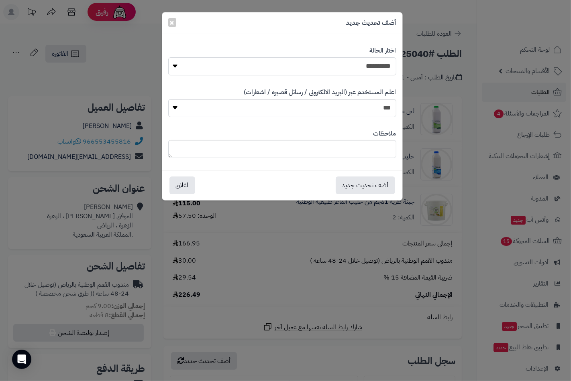
click at [383, 63] on select "**********" at bounding box center [282, 66] width 228 height 18
select select "*"
click at [168, 57] on select "**********" at bounding box center [282, 66] width 228 height 18
click at [381, 151] on textarea at bounding box center [282, 149] width 228 height 18
paste textarea "**********"
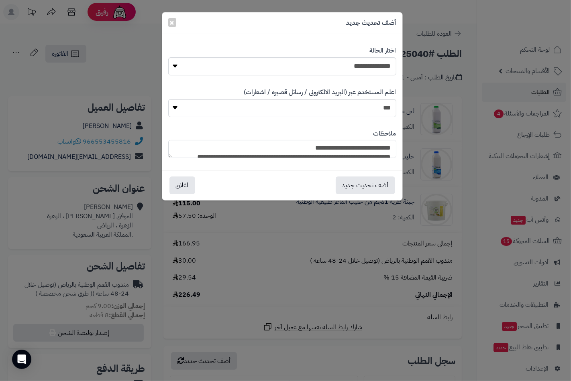
scroll to position [78, 0]
type textarea "**********"
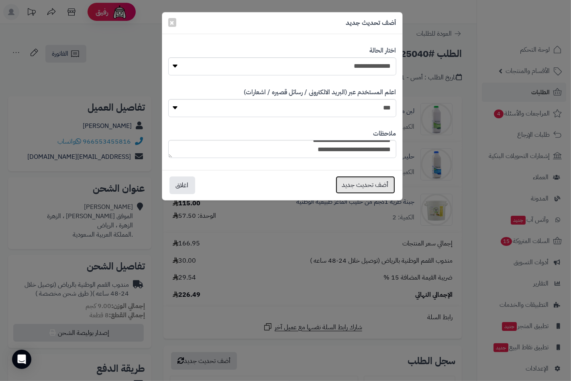
click at [375, 186] on button "أضف تحديث جديد" at bounding box center [365, 185] width 59 height 18
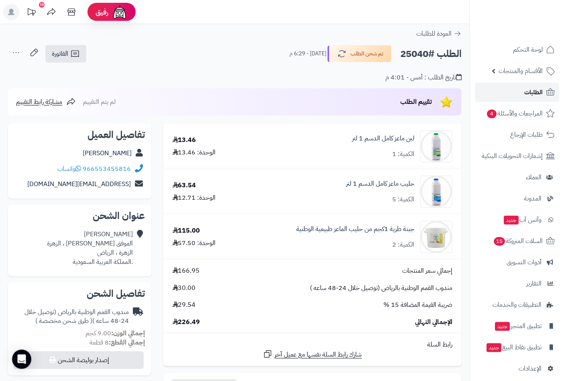
click at [536, 91] on span "الطلبات" at bounding box center [533, 92] width 18 height 11
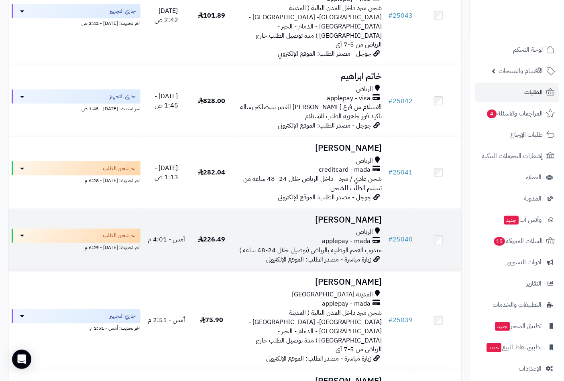
scroll to position [267, 0]
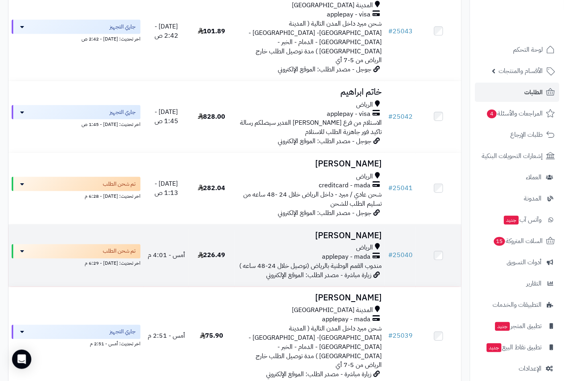
click at [356, 231] on h3 "[PERSON_NAME]" at bounding box center [310, 235] width 144 height 9
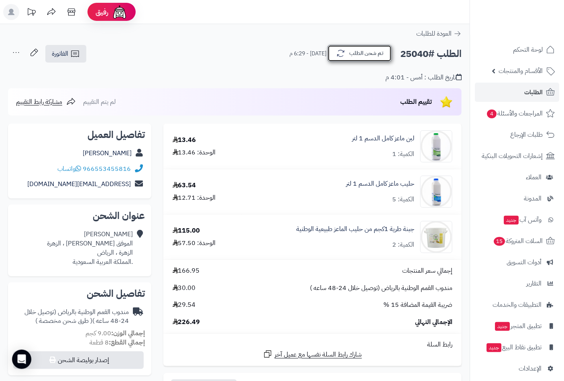
click at [356, 54] on button "تم شحن الطلب" at bounding box center [360, 53] width 64 height 17
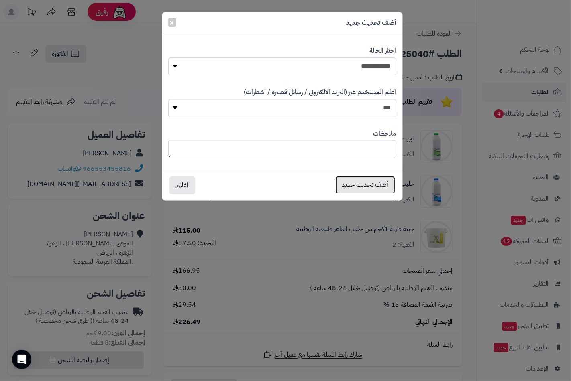
click at [367, 183] on button "أضف تحديث جديد" at bounding box center [365, 185] width 59 height 18
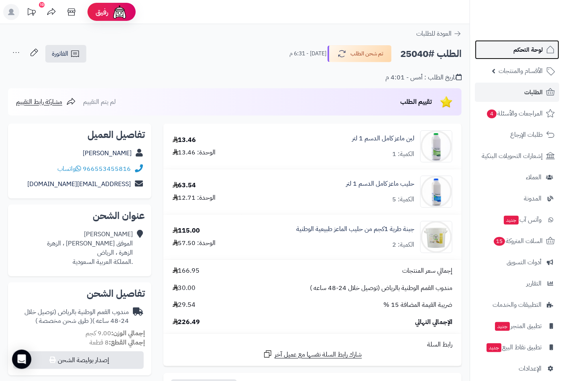
click at [527, 50] on span "لوحة التحكم" at bounding box center [527, 49] width 29 height 11
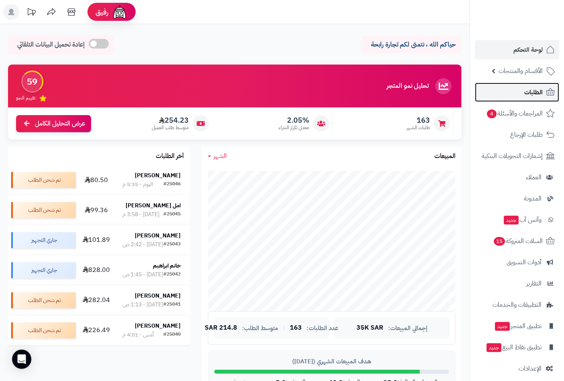
click at [529, 87] on span "الطلبات" at bounding box center [533, 92] width 18 height 11
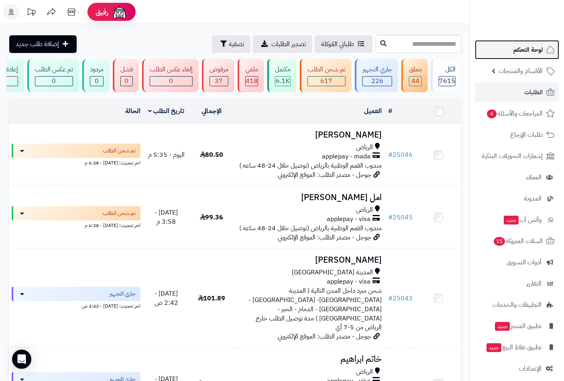
click at [530, 50] on span "لوحة التحكم" at bounding box center [527, 49] width 29 height 11
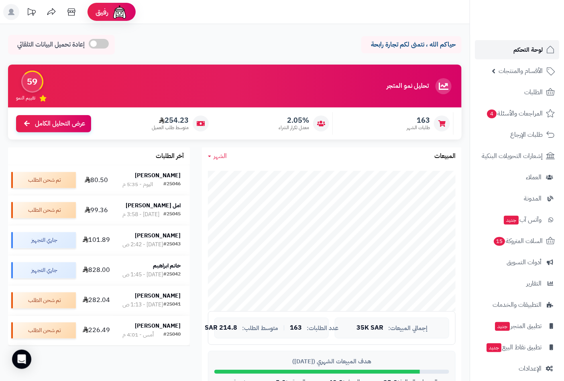
click at [524, 51] on span "لوحة التحكم" at bounding box center [527, 49] width 29 height 11
click at [532, 46] on span "لوحة التحكم" at bounding box center [527, 49] width 29 height 11
